Goal: Information Seeking & Learning: Learn about a topic

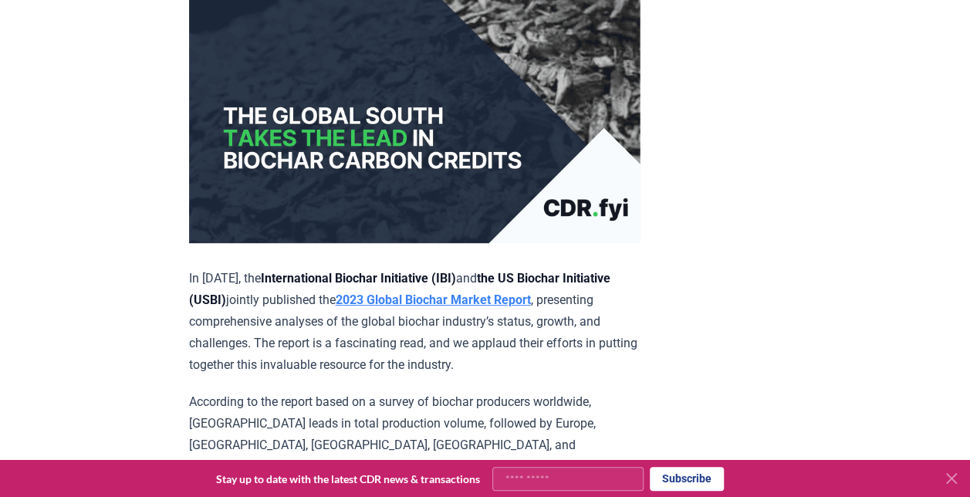
scroll to position [386, 0]
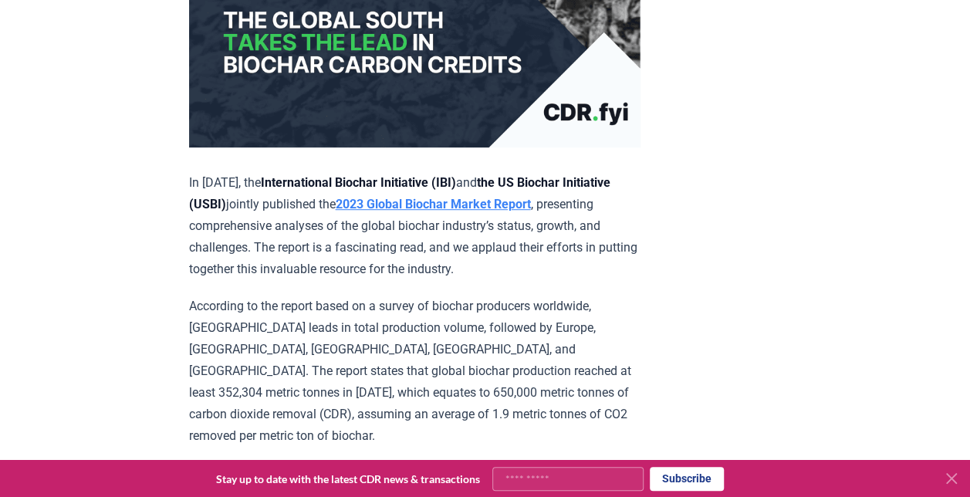
click at [524, 197] on strong "2023 Global Biochar Market Report" at bounding box center [433, 204] width 195 height 15
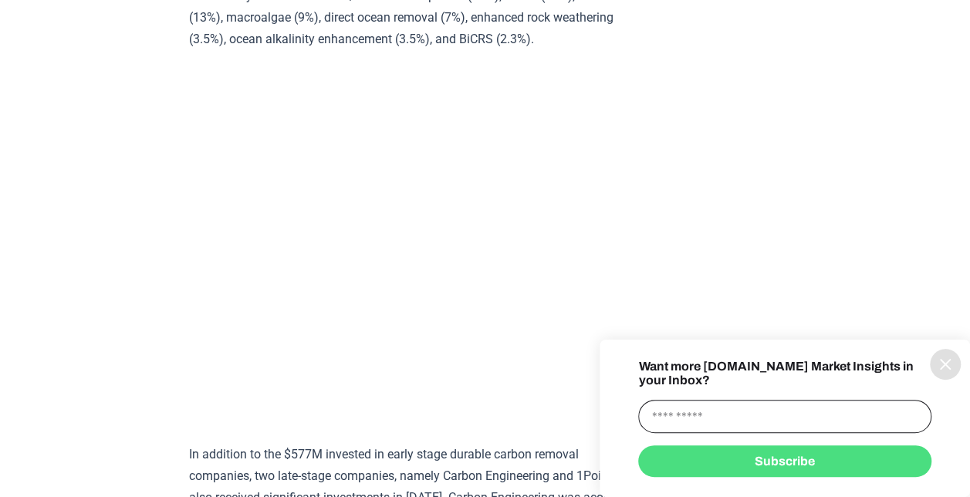
scroll to position [12911, 0]
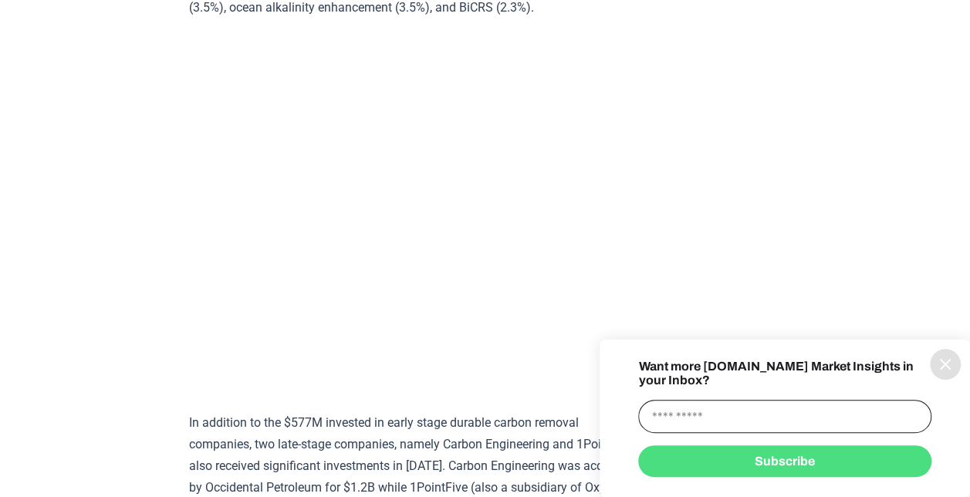
click at [943, 370] on icon "information" at bounding box center [945, 364] width 19 height 19
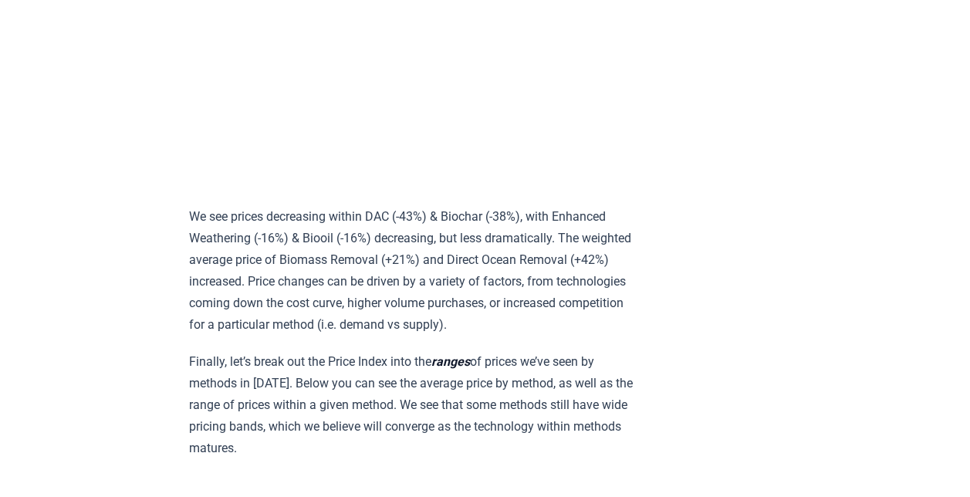
scroll to position [12680, 0]
